Goal: Navigation & Orientation: Go to known website

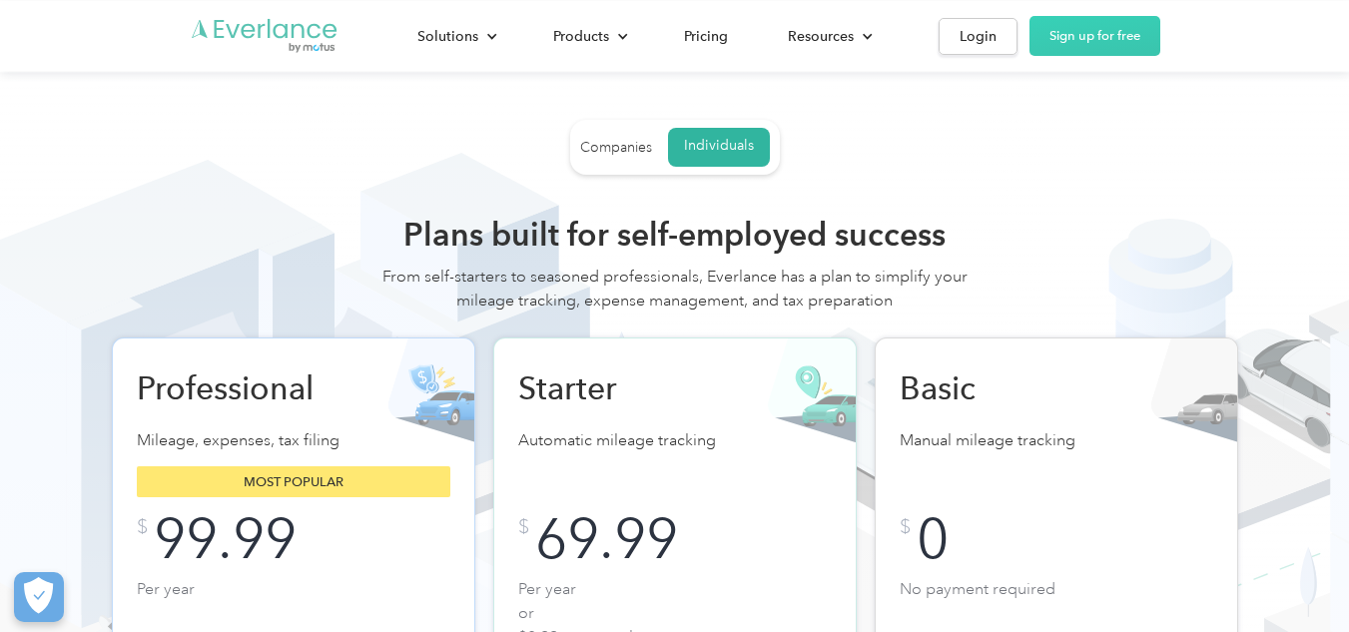
click at [268, 24] on img "Go to homepage" at bounding box center [265, 36] width 150 height 38
